Goal: Find specific page/section: Find specific page/section

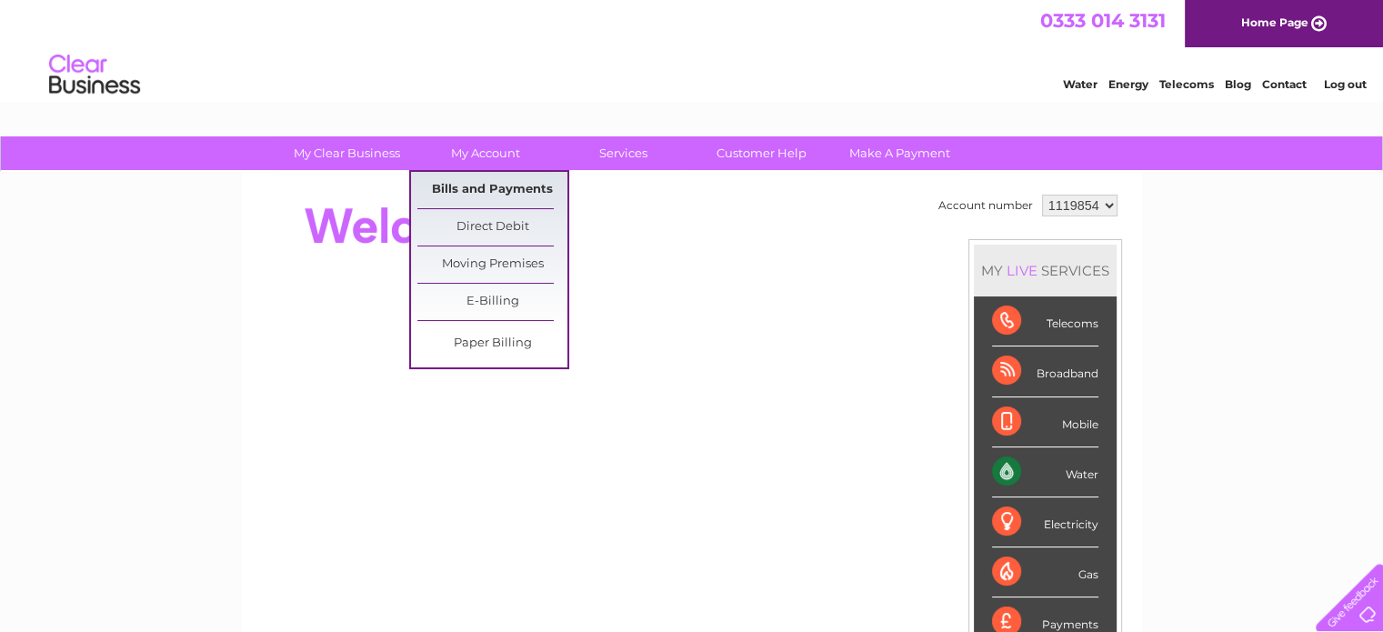
click at [506, 181] on link "Bills and Payments" at bounding box center [492, 190] width 150 height 36
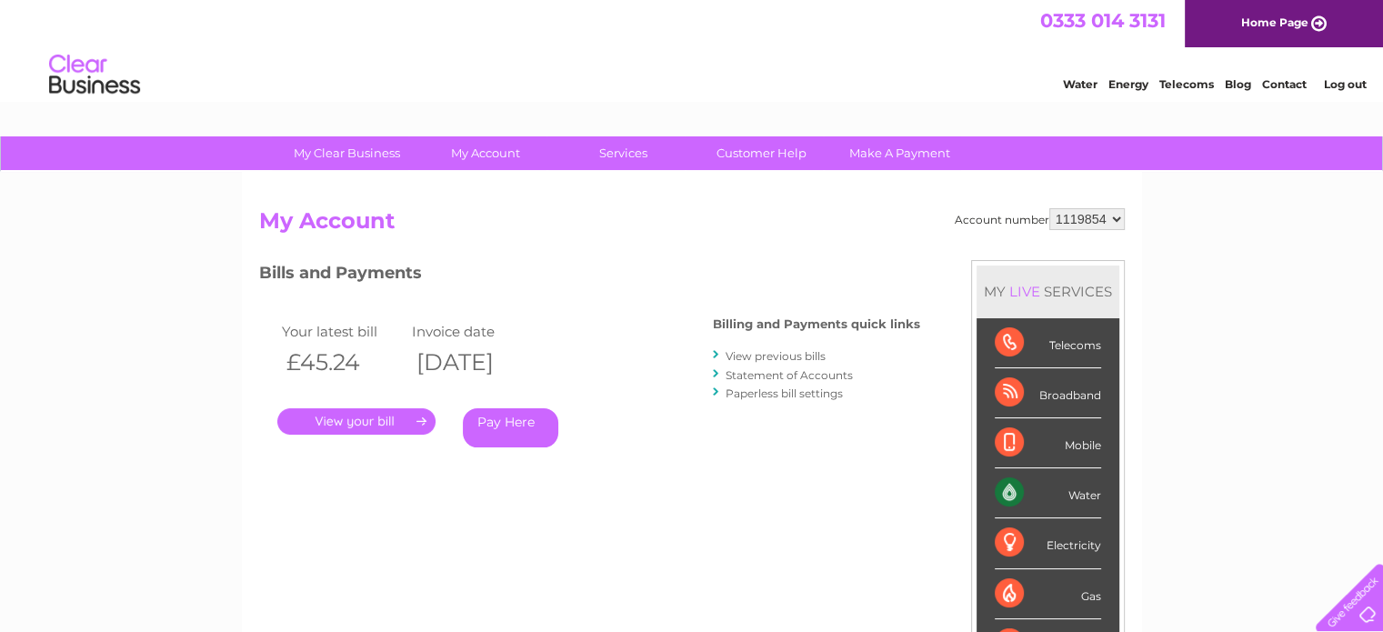
click at [367, 425] on link "." at bounding box center [356, 421] width 158 height 26
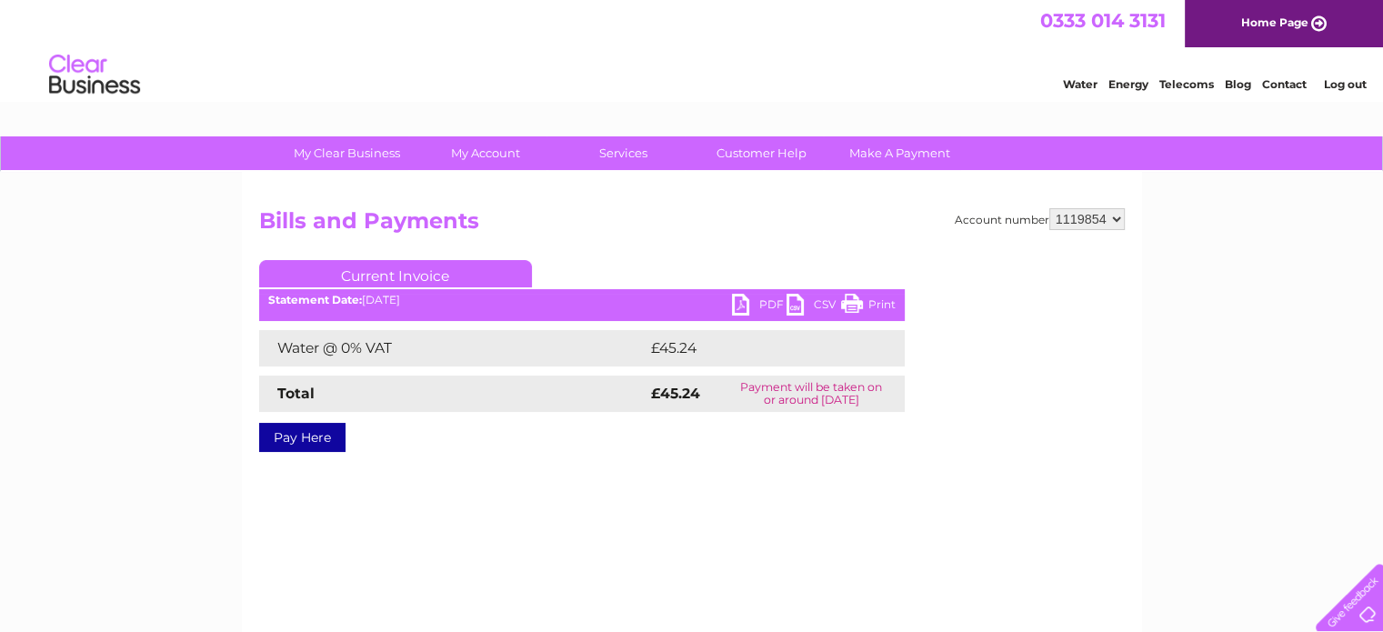
click at [864, 308] on link "Print" at bounding box center [868, 307] width 55 height 26
